Goal: Information Seeking & Learning: Learn about a topic

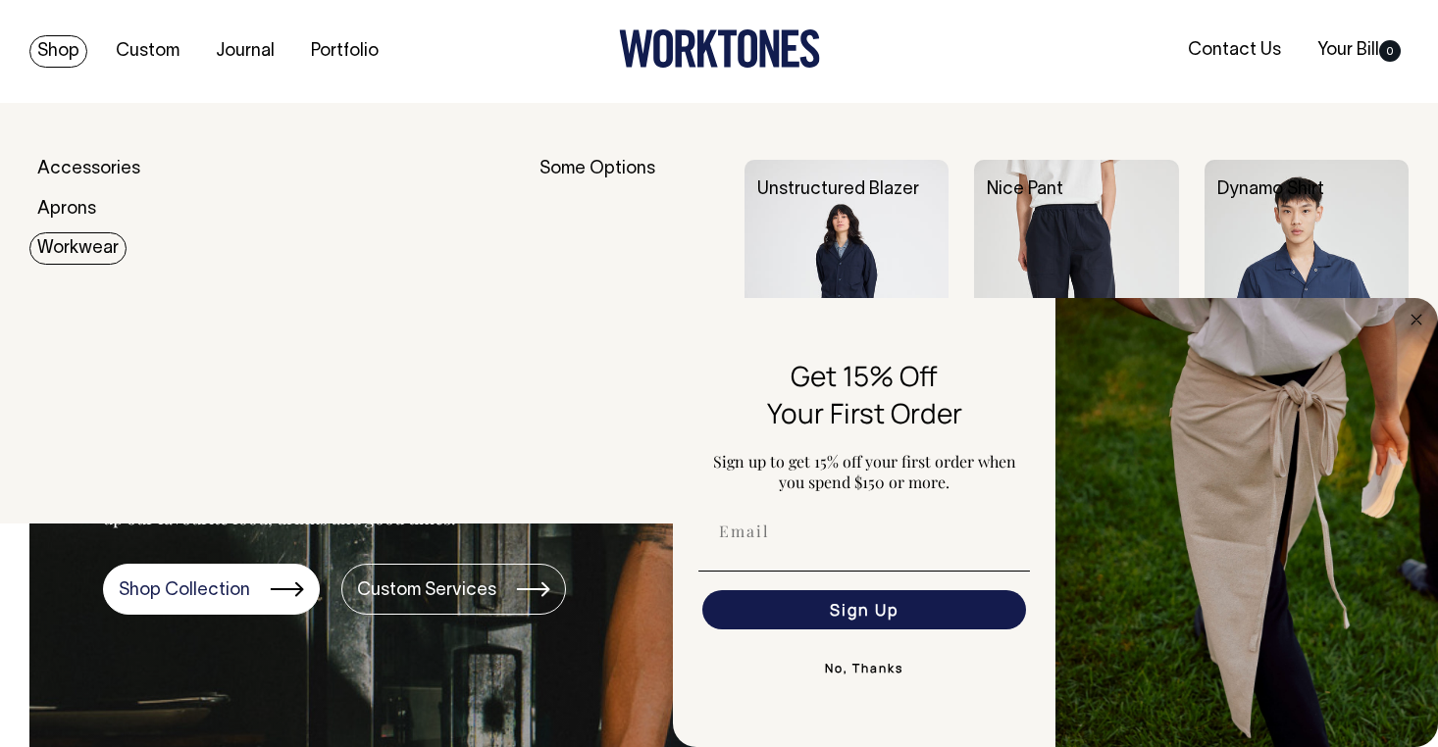
click at [839, 205] on div "Unstructured Blazer" at bounding box center [858, 190] width 229 height 61
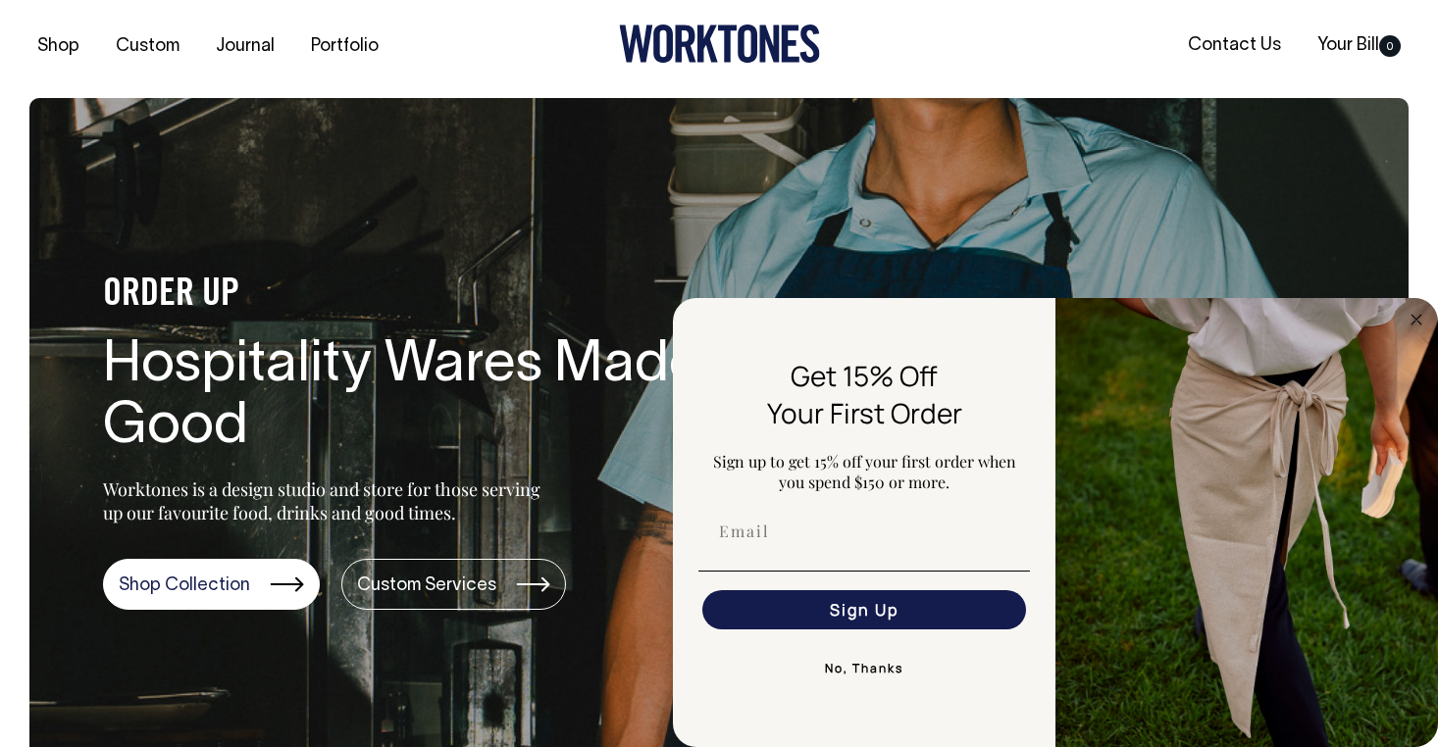
scroll to position [5, 0]
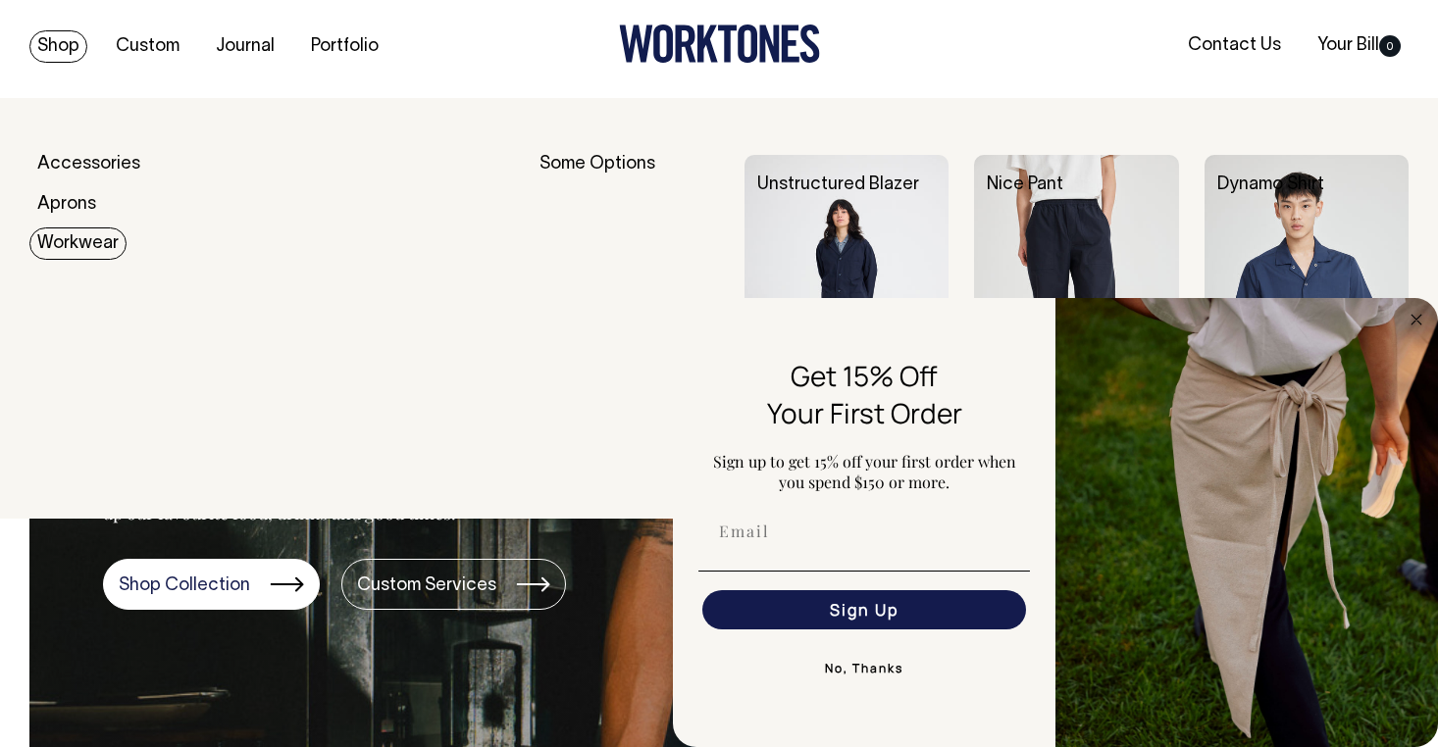
click at [99, 242] on link "Workwear" at bounding box center [77, 243] width 97 height 32
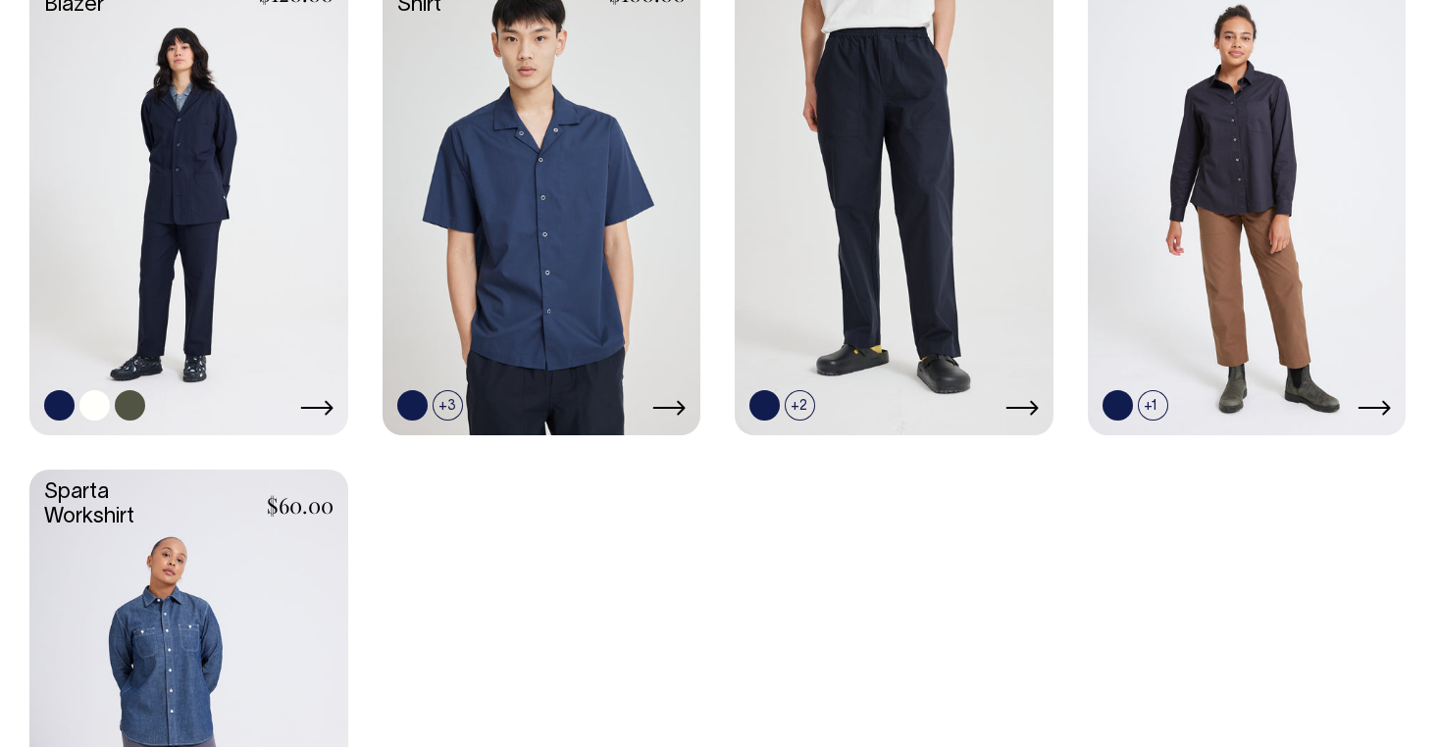
scroll to position [697, 0]
click at [207, 97] on link at bounding box center [188, 196] width 319 height 474
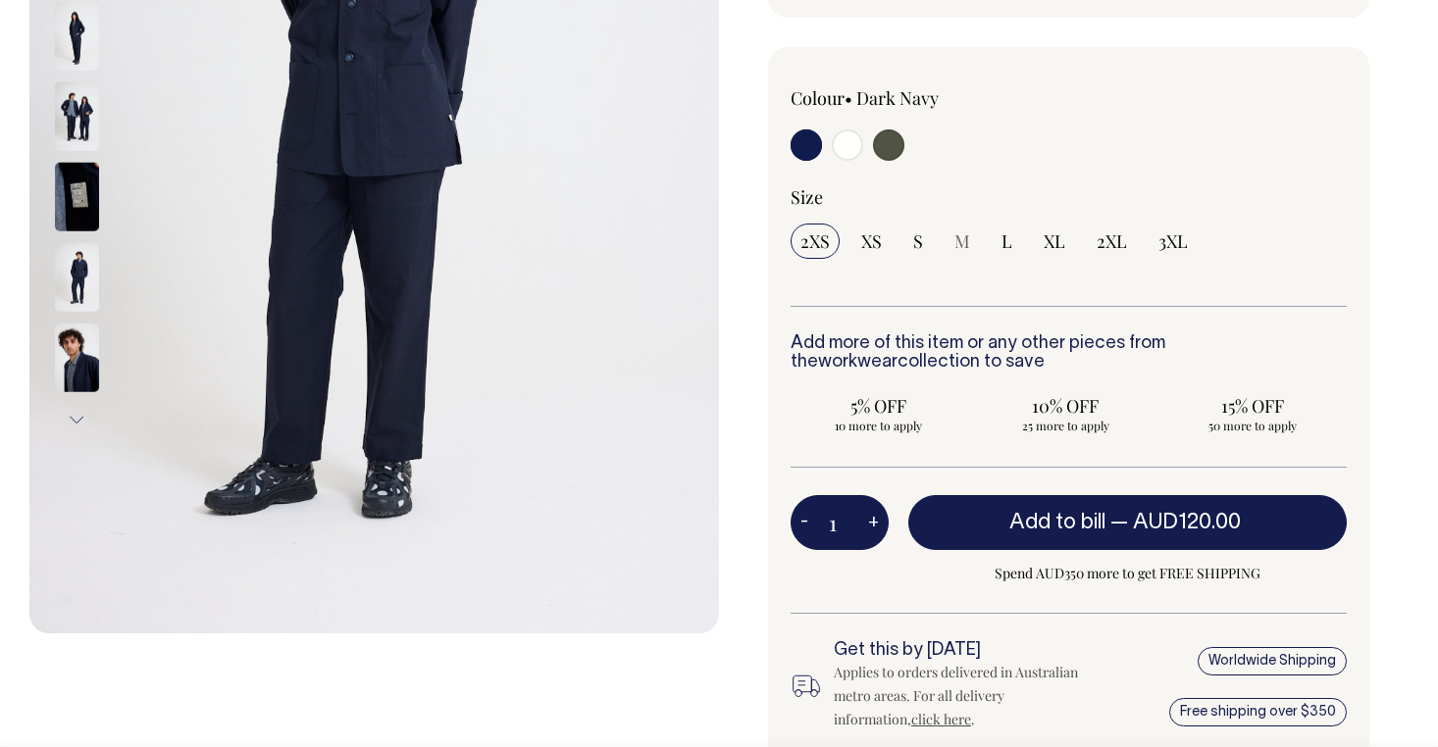
scroll to position [503, 0]
click at [78, 345] on img at bounding box center [77, 358] width 44 height 69
click at [73, 360] on img at bounding box center [77, 358] width 44 height 69
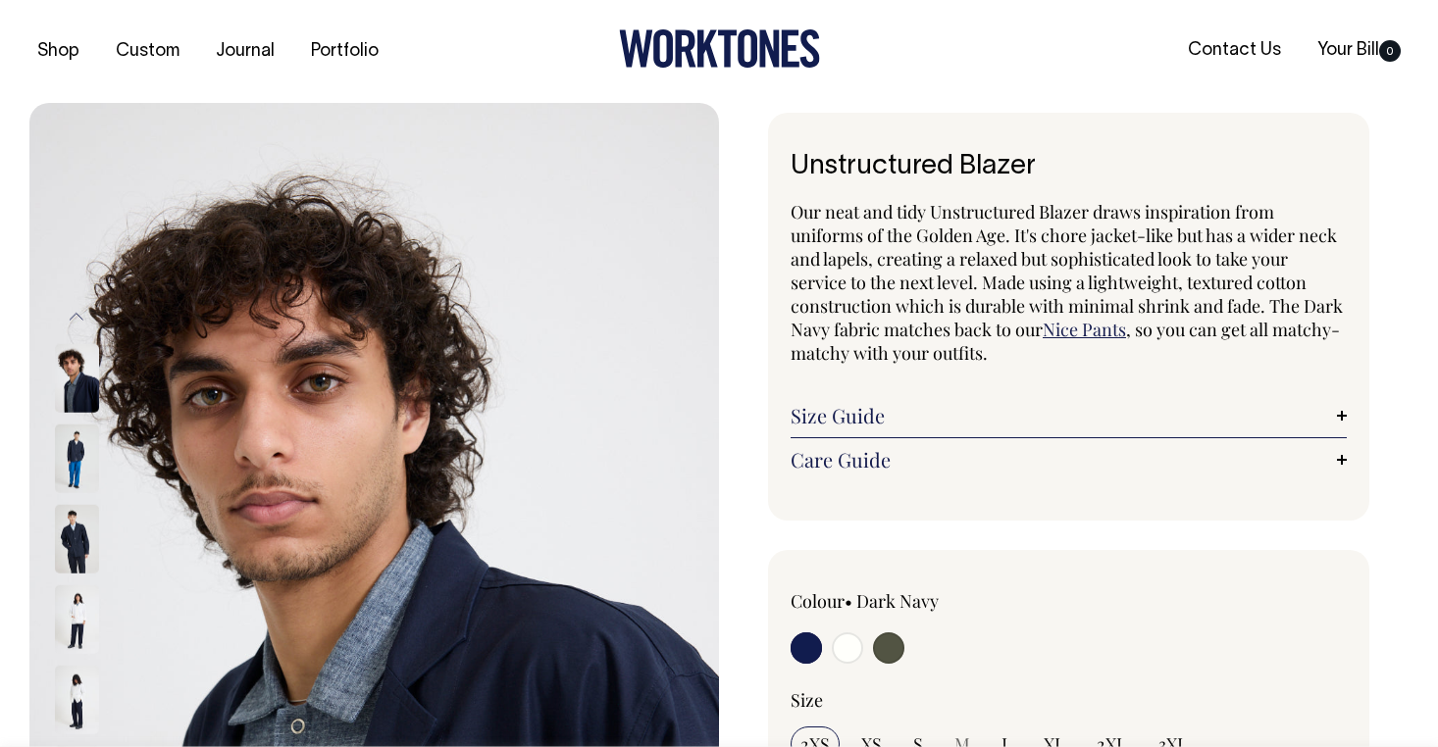
scroll to position [0, 0]
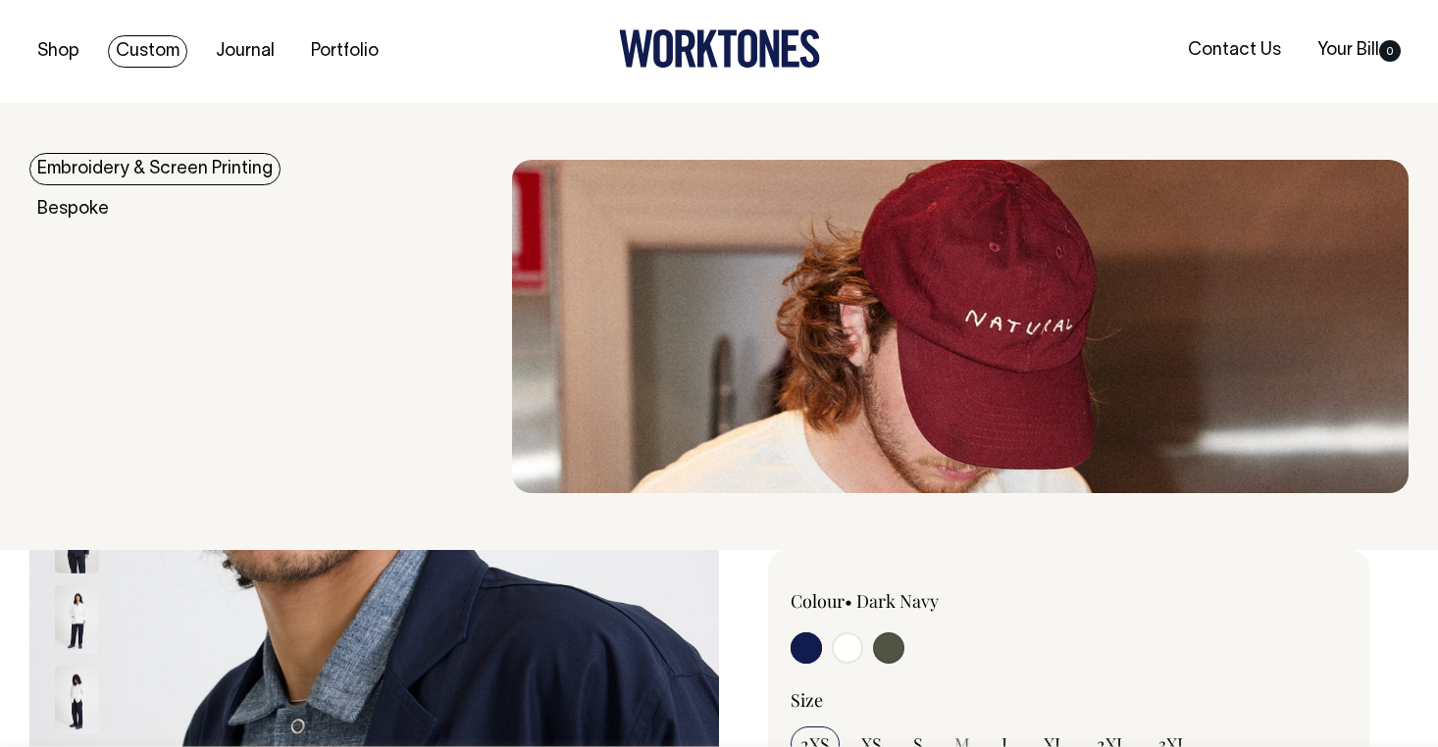
click at [194, 172] on link "Embroidery & Screen Printing" at bounding box center [154, 169] width 251 height 32
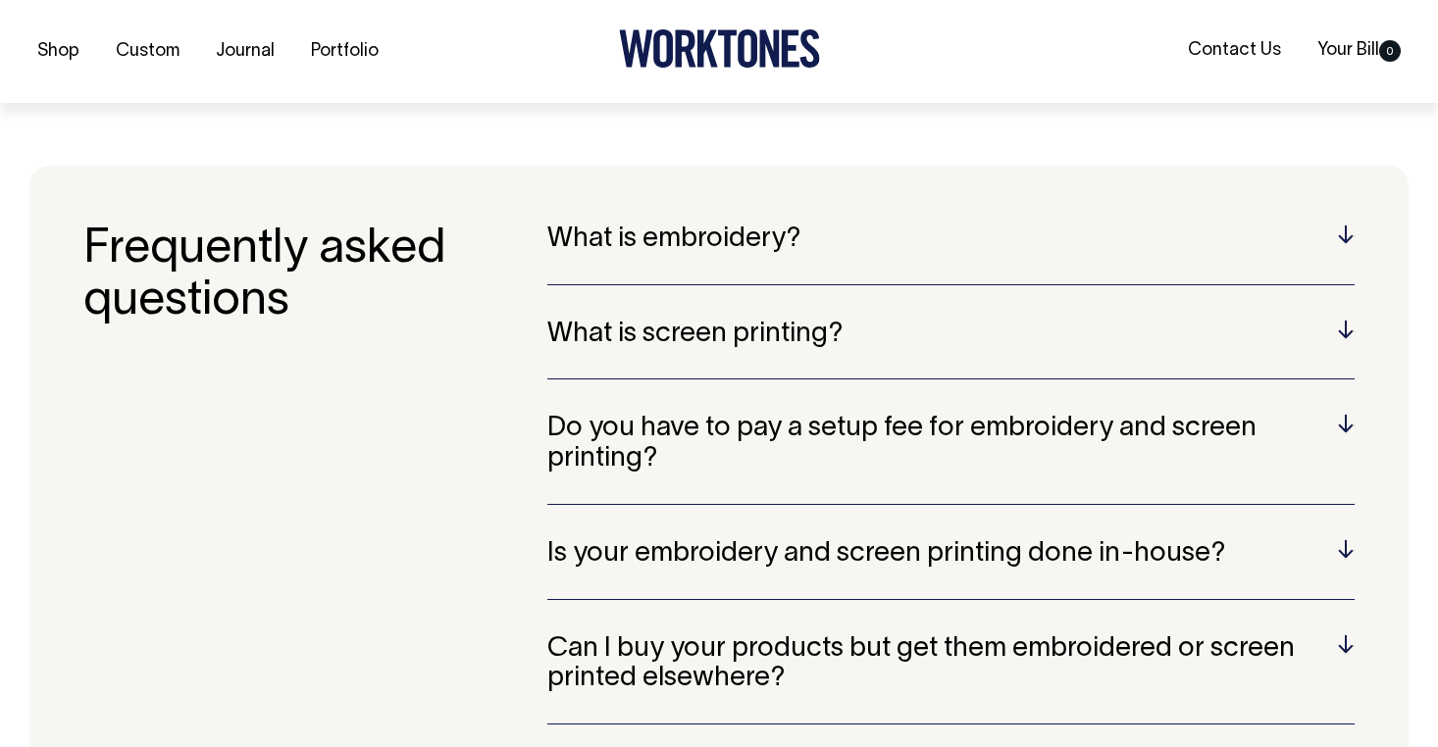
scroll to position [3735, 0]
click at [647, 224] on h5 "What is embroidery?" at bounding box center [950, 239] width 807 height 30
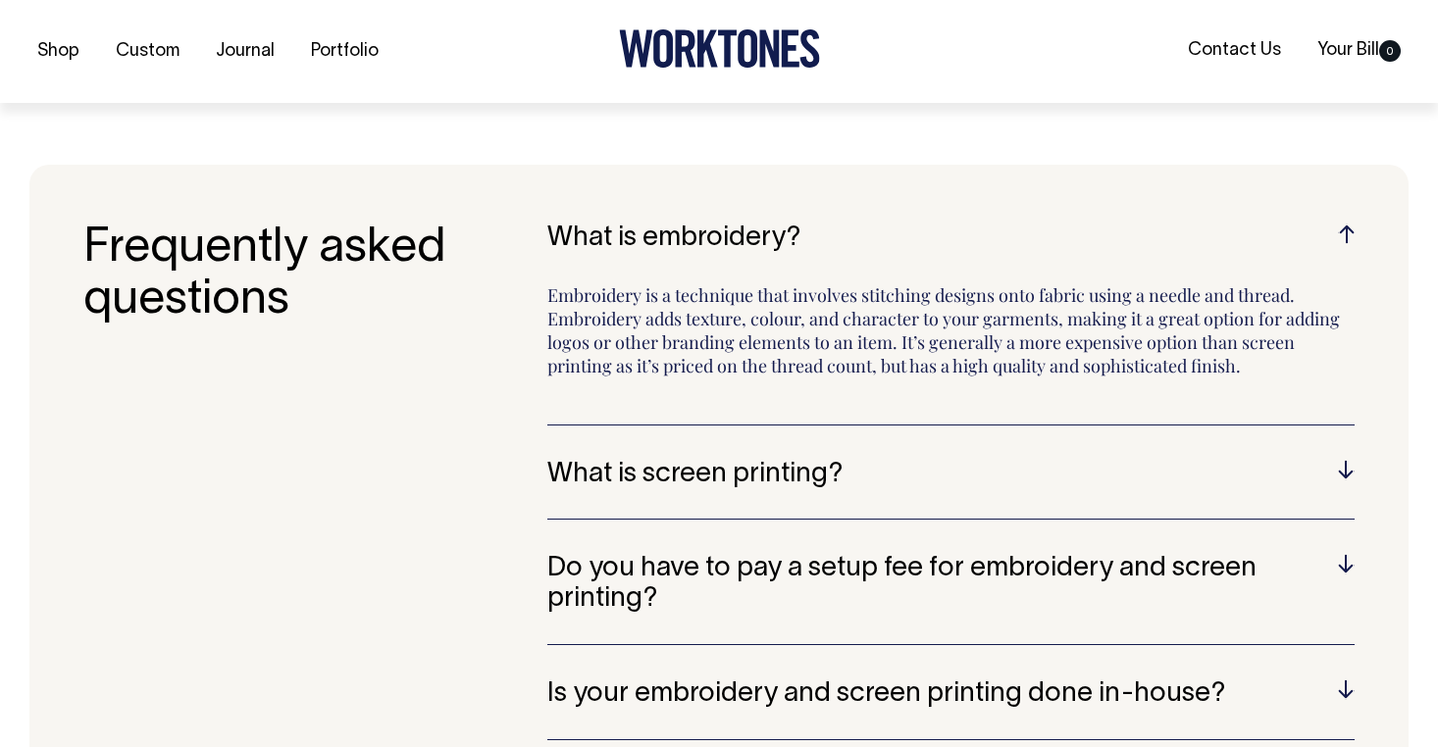
click at [807, 461] on h5 "What is screen printing?" at bounding box center [950, 475] width 807 height 30
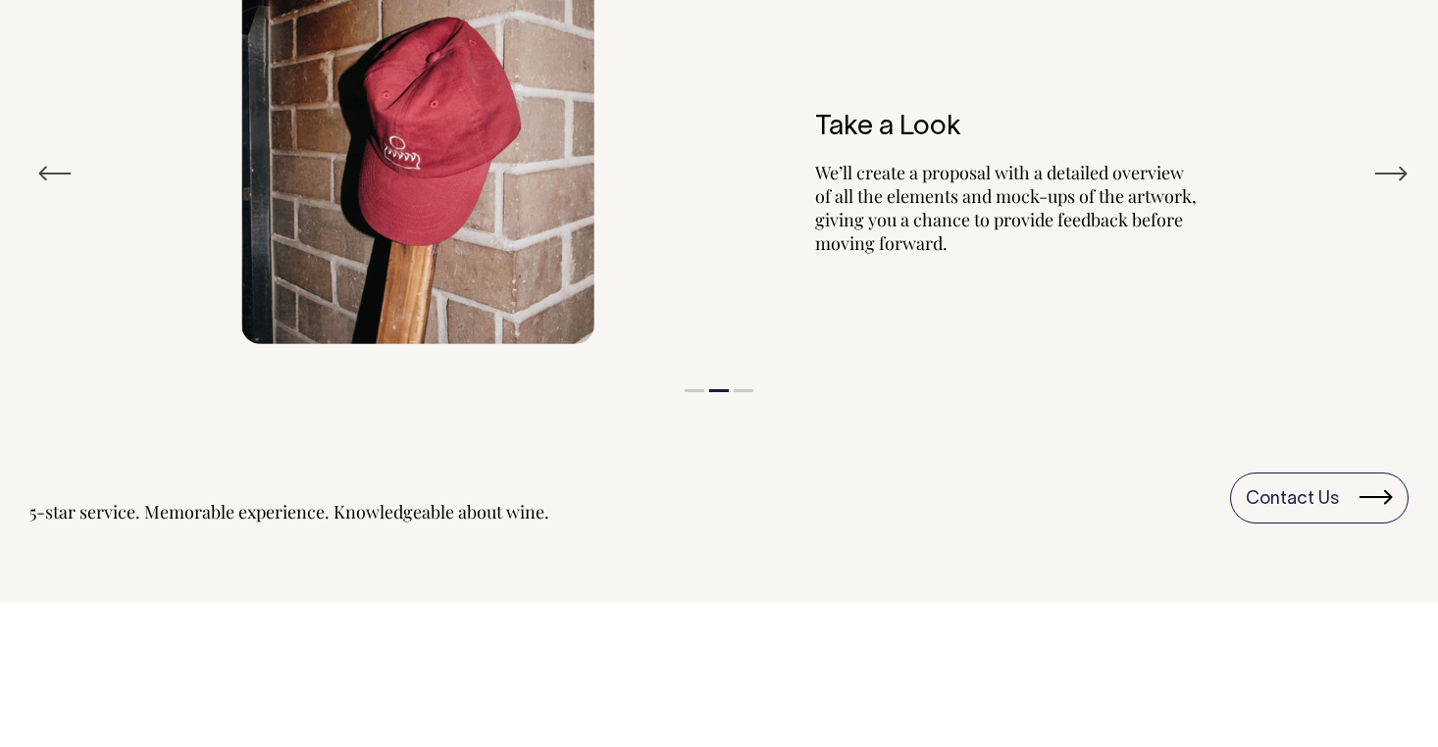
scroll to position [2330, 0]
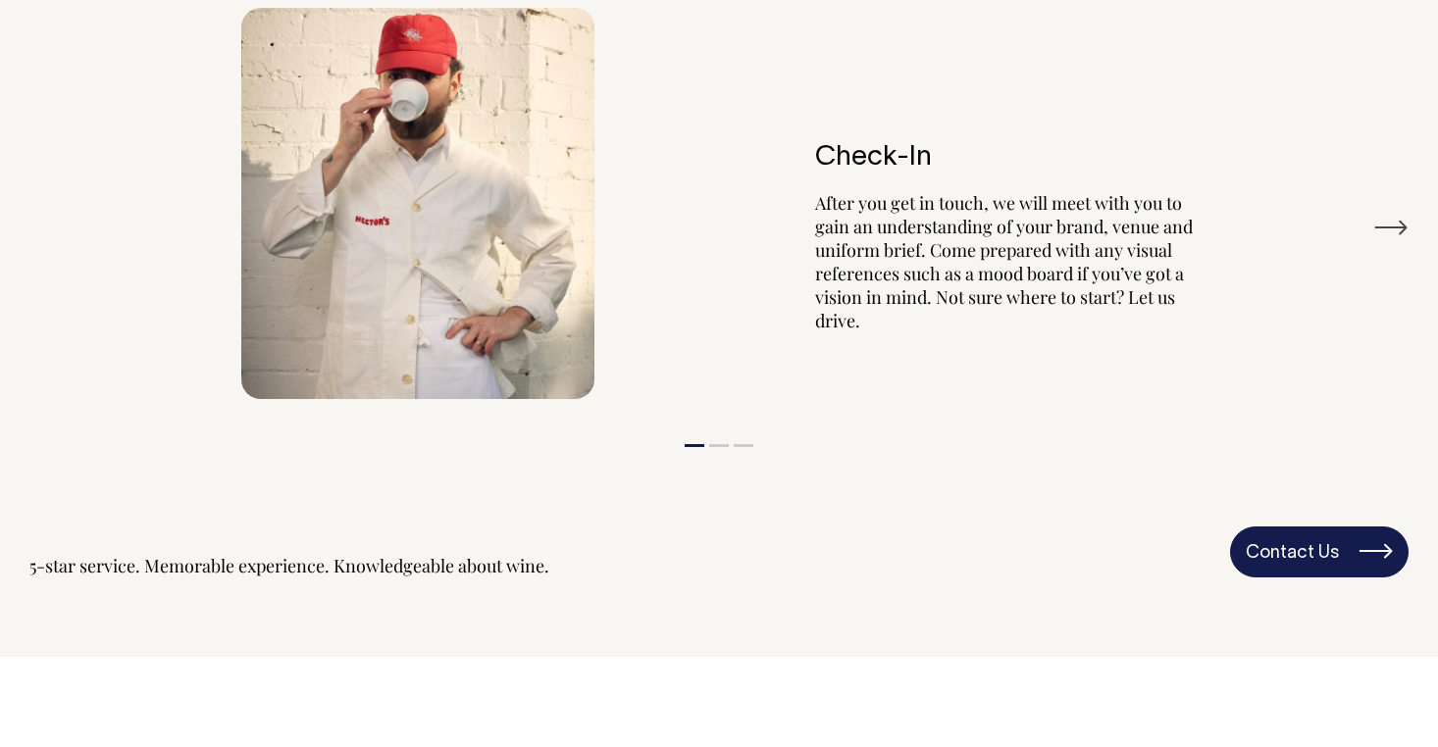
click at [1288, 546] on link "Contact Us" at bounding box center [1319, 552] width 178 height 51
click at [1380, 546] on link "Contact Us" at bounding box center [1319, 552] width 178 height 51
click at [1333, 536] on link "Contact Us" at bounding box center [1319, 552] width 178 height 51
click at [1399, 227] on button "Next" at bounding box center [1390, 227] width 35 height 29
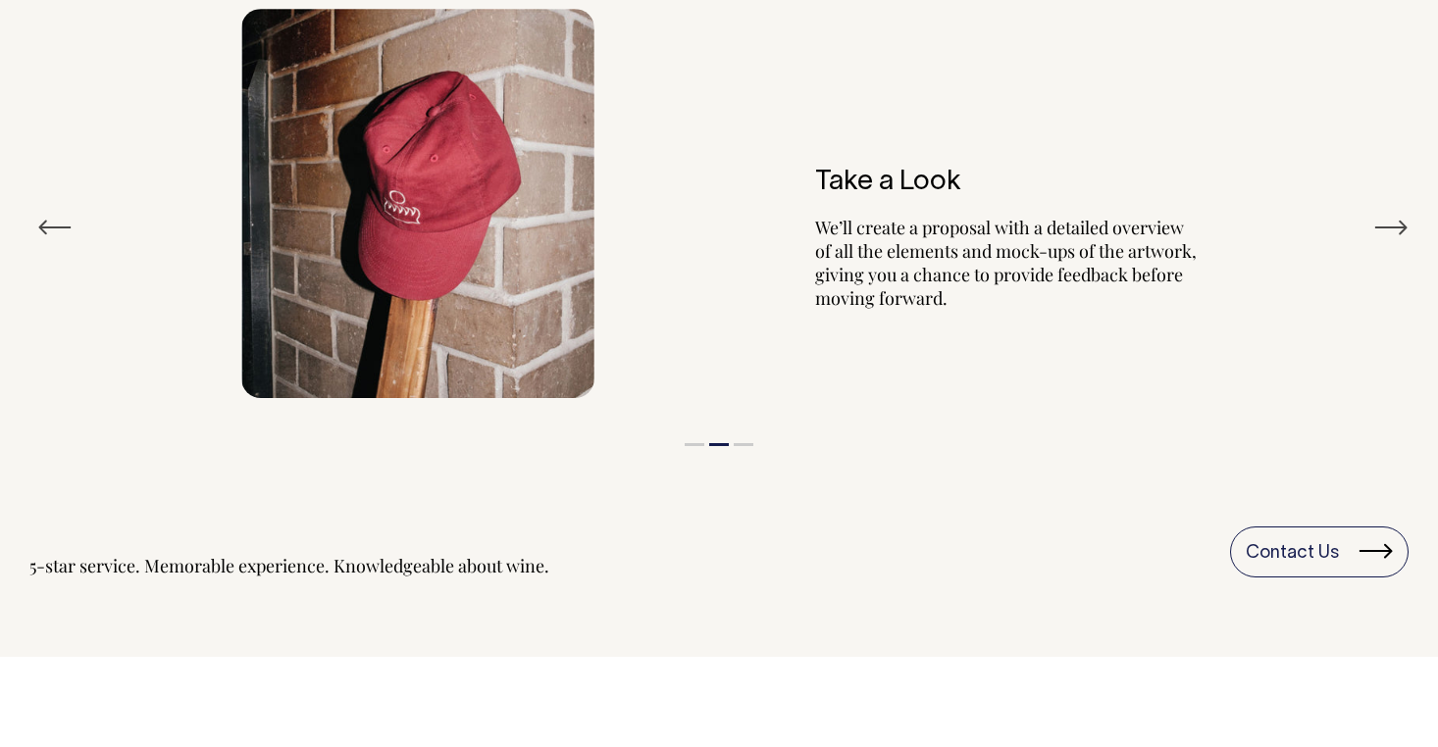
click at [1399, 227] on button "Next" at bounding box center [1390, 227] width 35 height 29
click at [1389, 225] on button "Next" at bounding box center [1390, 227] width 35 height 29
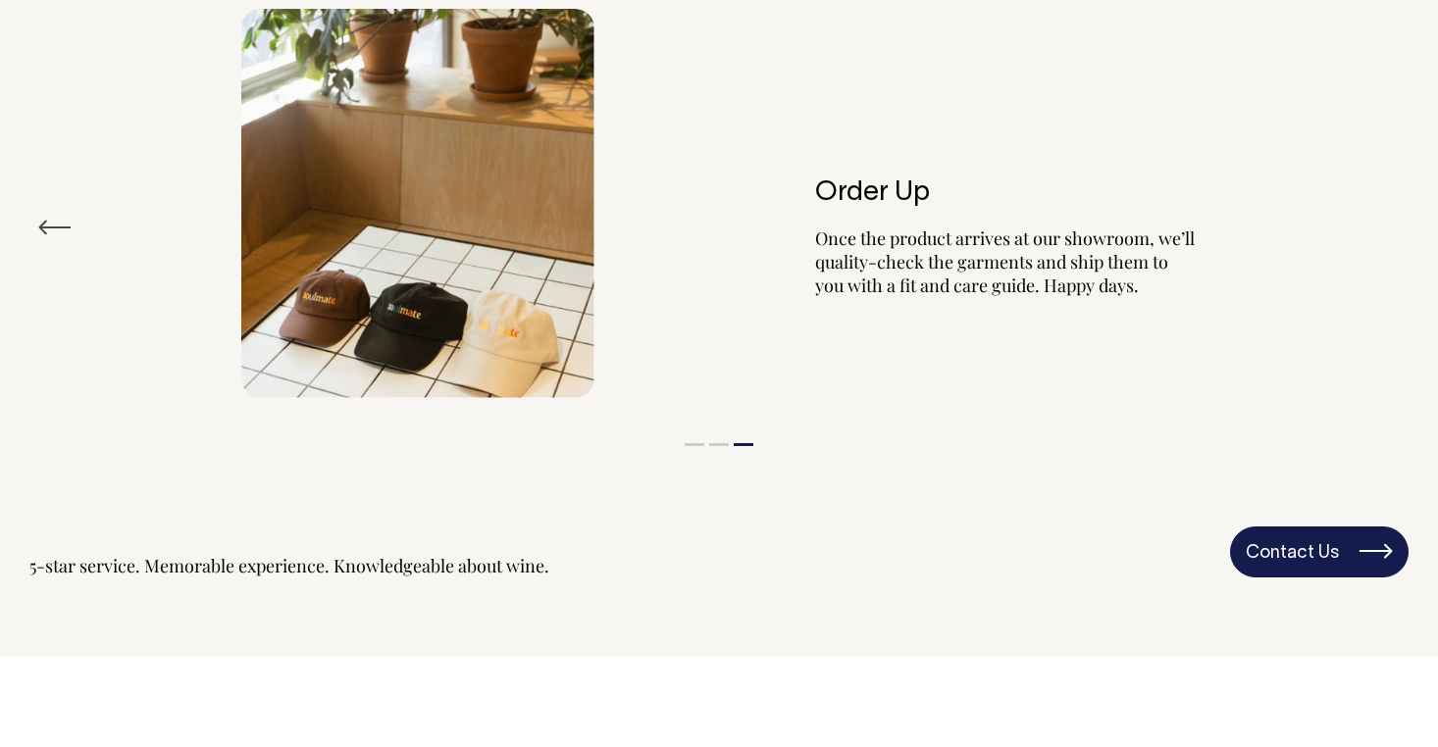
click at [1338, 547] on link "Contact Us" at bounding box center [1319, 552] width 178 height 51
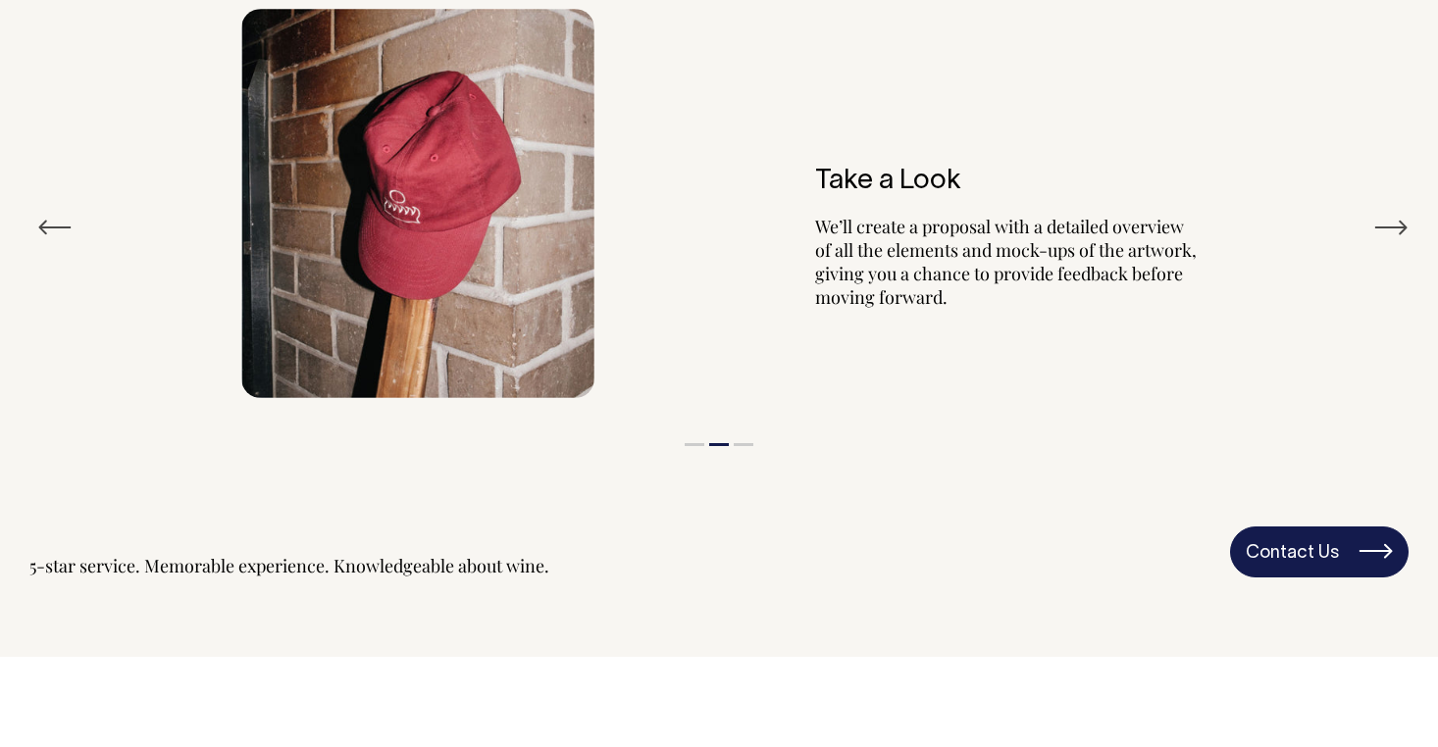
click at [1328, 557] on link "Contact Us" at bounding box center [1319, 552] width 178 height 51
click at [1378, 553] on link "Contact Us" at bounding box center [1319, 552] width 178 height 51
click at [1388, 544] on link "Contact Us" at bounding box center [1319, 552] width 178 height 51
click at [1363, 539] on link "Contact Us" at bounding box center [1319, 552] width 178 height 51
click at [999, 76] on div "Take a Look We’ll create a proposal with a detailed overview of all the element…" at bounding box center [957, 204] width 480 height 270
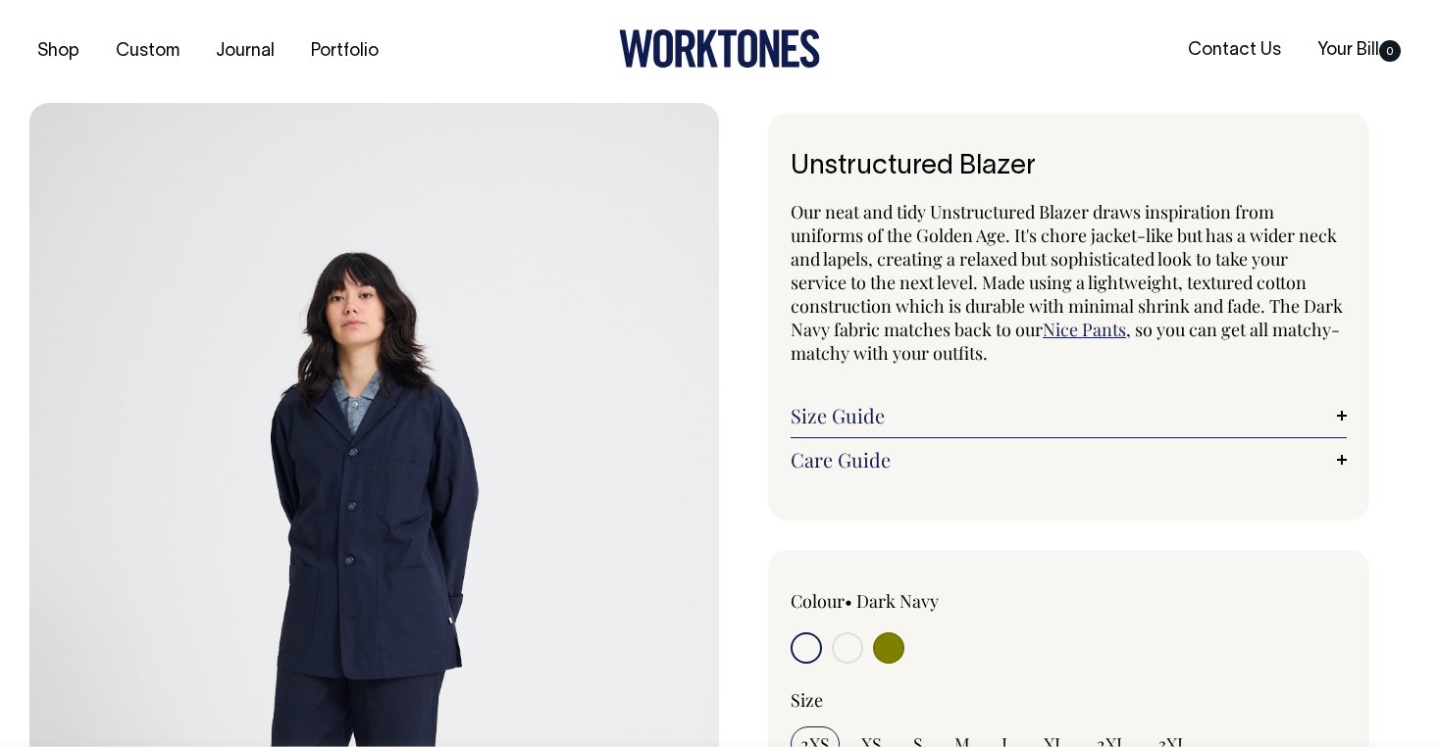
radio input "true"
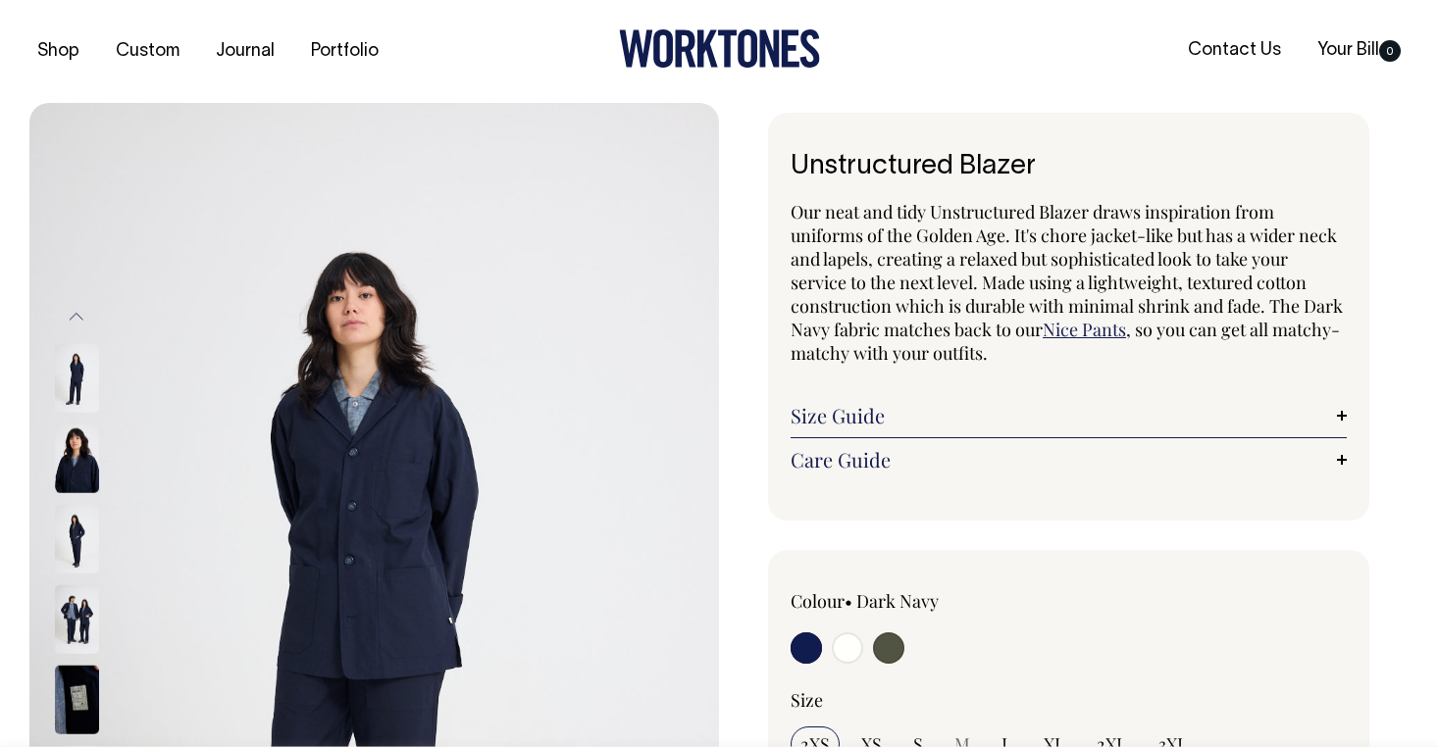
scroll to position [1, 0]
click at [86, 623] on img at bounding box center [77, 618] width 44 height 69
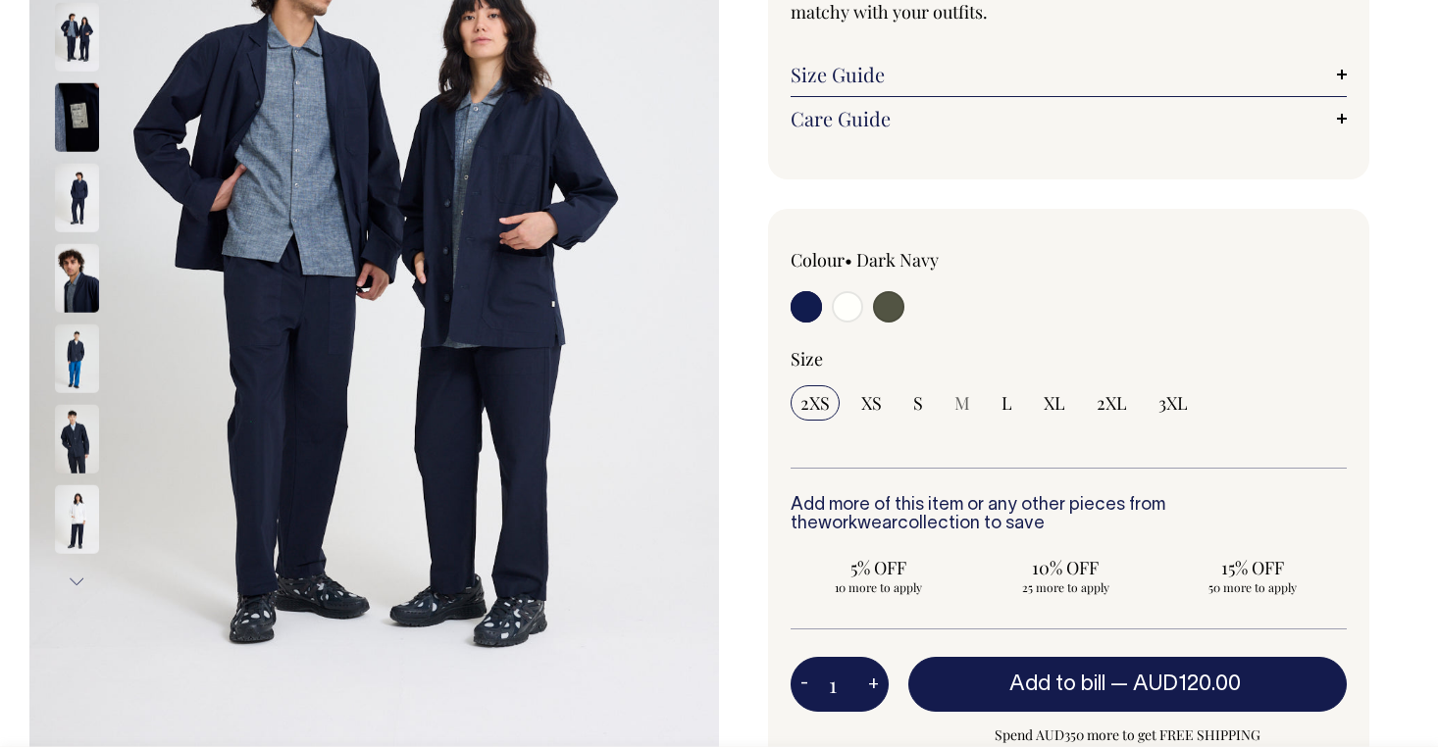
scroll to position [342, 0]
